Goal: Task Accomplishment & Management: Complete application form

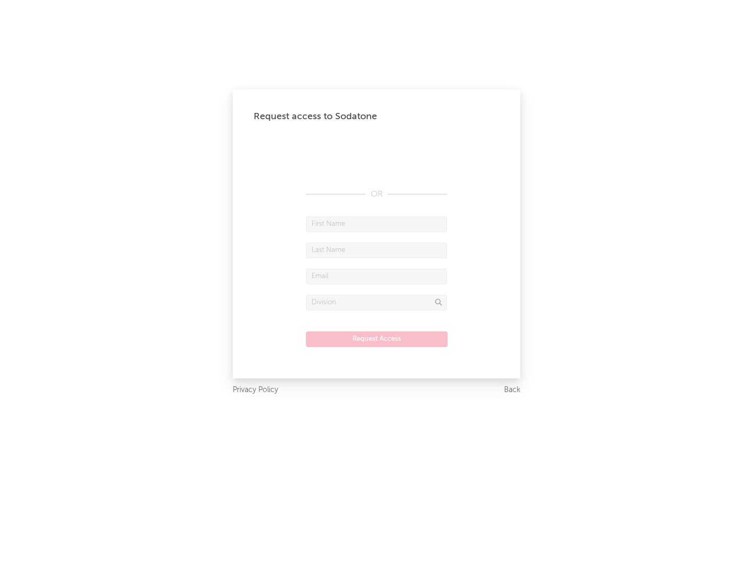
click at [376, 224] on input "text" at bounding box center [376, 224] width 141 height 16
type input "[PERSON_NAME]"
click at [376, 250] on input "text" at bounding box center [376, 251] width 141 height 16
type input "[PERSON_NAME]"
click at [376, 276] on input "text" at bounding box center [376, 277] width 141 height 16
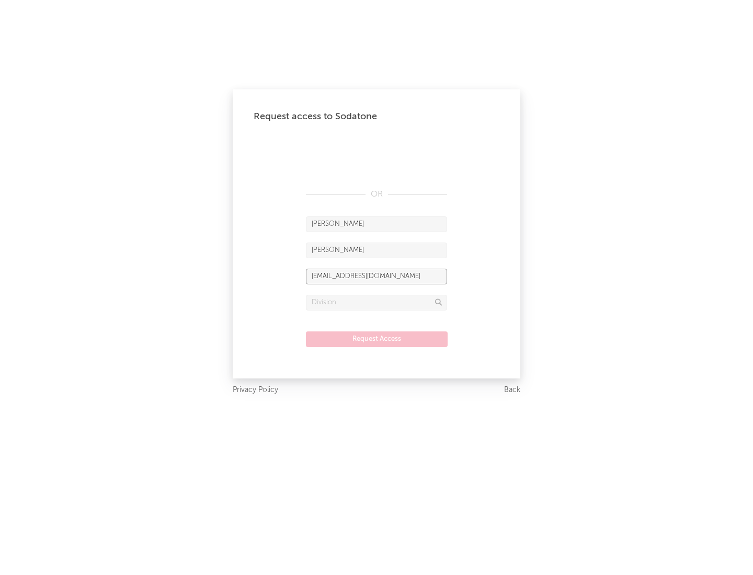
type input "[EMAIL_ADDRESS][DOMAIN_NAME]"
click at [376, 302] on input "text" at bounding box center [376, 303] width 141 height 16
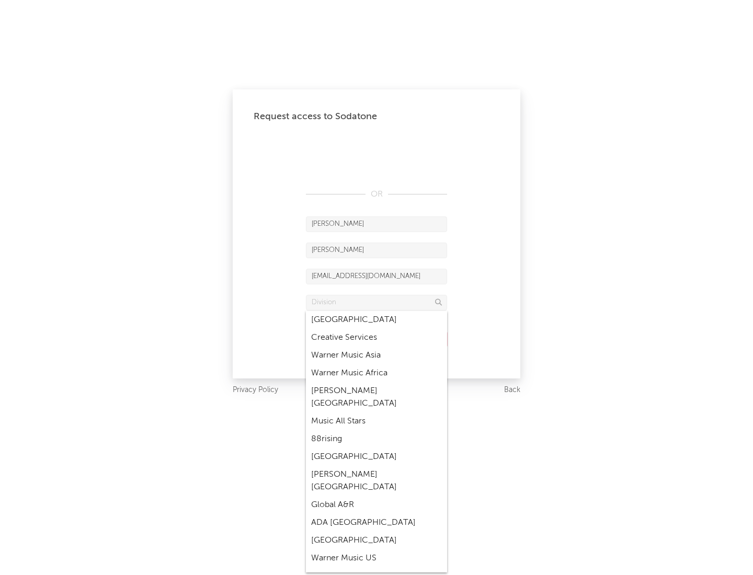
click at [376, 412] on div "Music All Stars" at bounding box center [376, 421] width 141 height 18
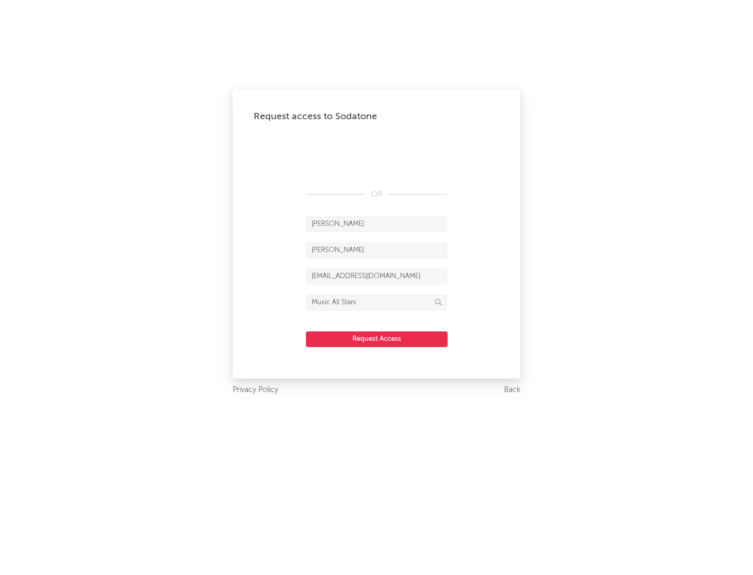
type input "Music All Stars"
click at [376, 339] on button "Request Access" at bounding box center [377, 339] width 142 height 16
